Goal: Transaction & Acquisition: Purchase product/service

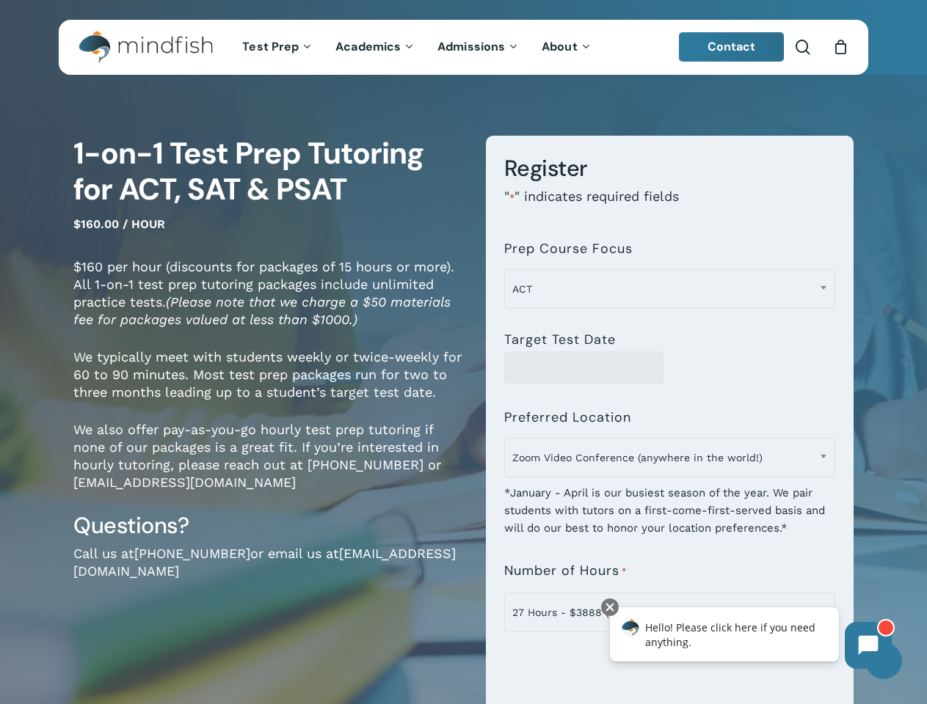
click at [464, 352] on div "**********" at bounding box center [659, 519] width 390 height 767
click at [669, 462] on span "Zoom Video Conference (anywhere in the world!)" at bounding box center [669, 457] width 329 height 31
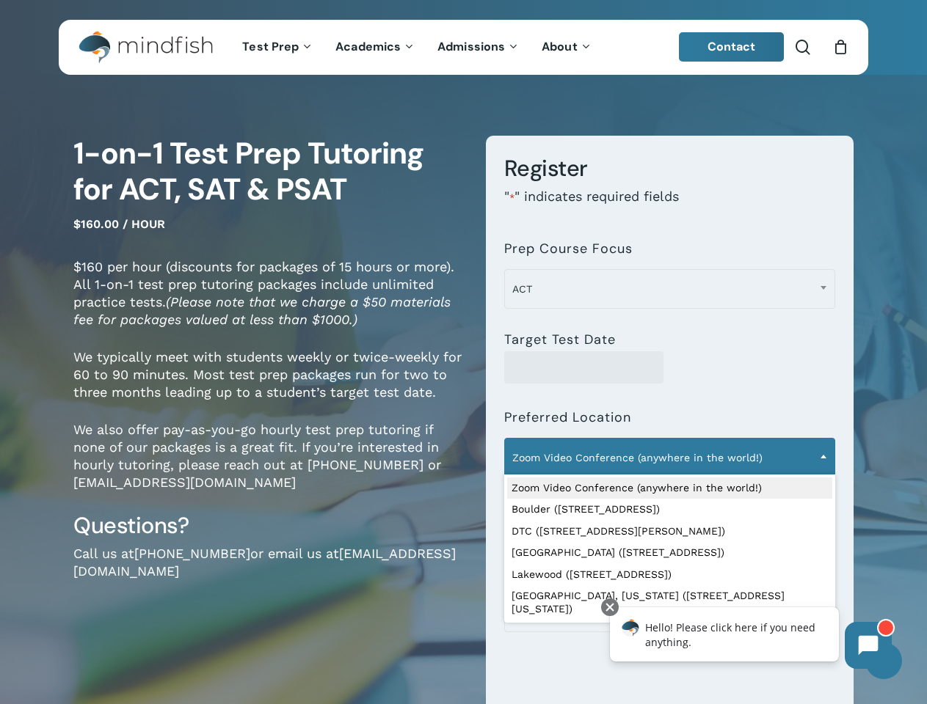
click at [669, 289] on span "ACT" at bounding box center [669, 289] width 329 height 31
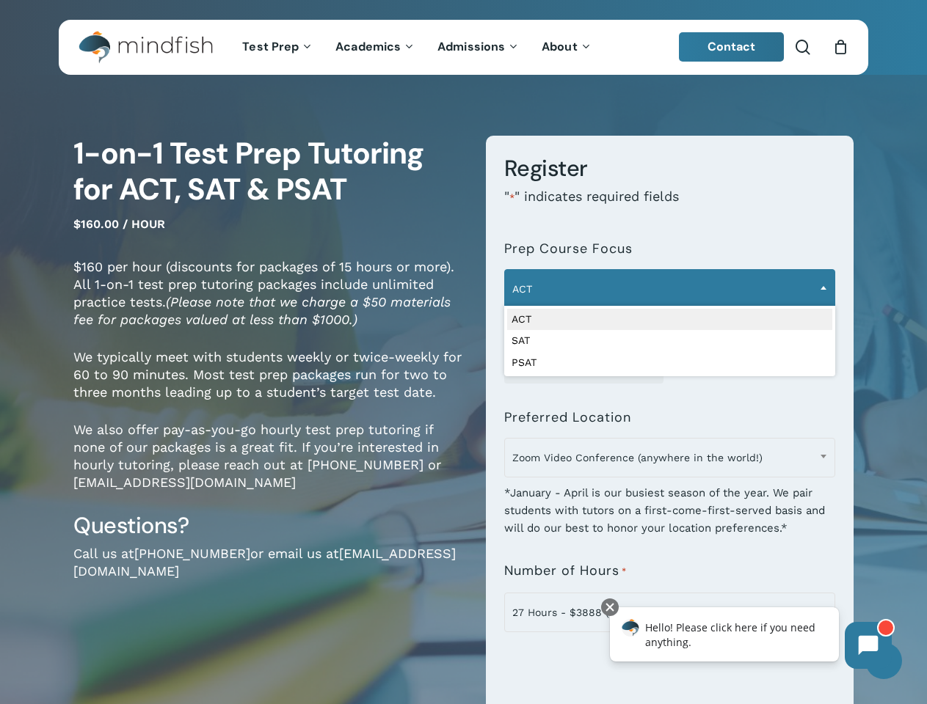
click at [669, 458] on span "Zoom Video Conference (anywhere in the world!)" at bounding box center [669, 457] width 329 height 31
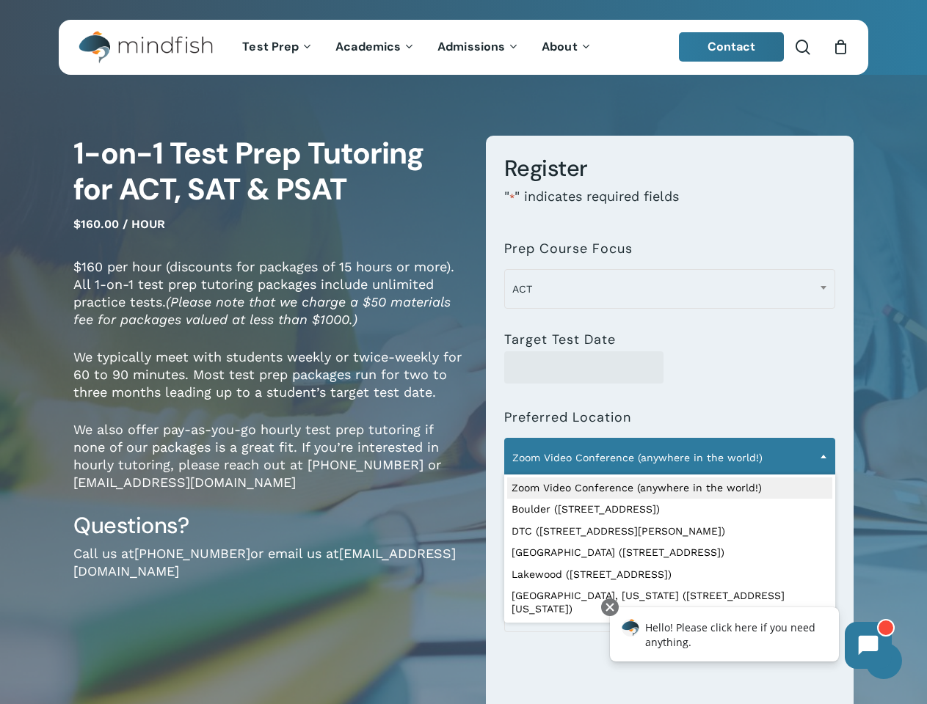
click at [868, 646] on icon at bounding box center [868, 646] width 20 height 20
click at [724, 635] on div "Hello! Please click here if you need anything." at bounding box center [724, 634] width 229 height 54
click at [610, 607] on div at bounding box center [610, 608] width 18 height 18
